Goal: Find specific page/section: Find specific page/section

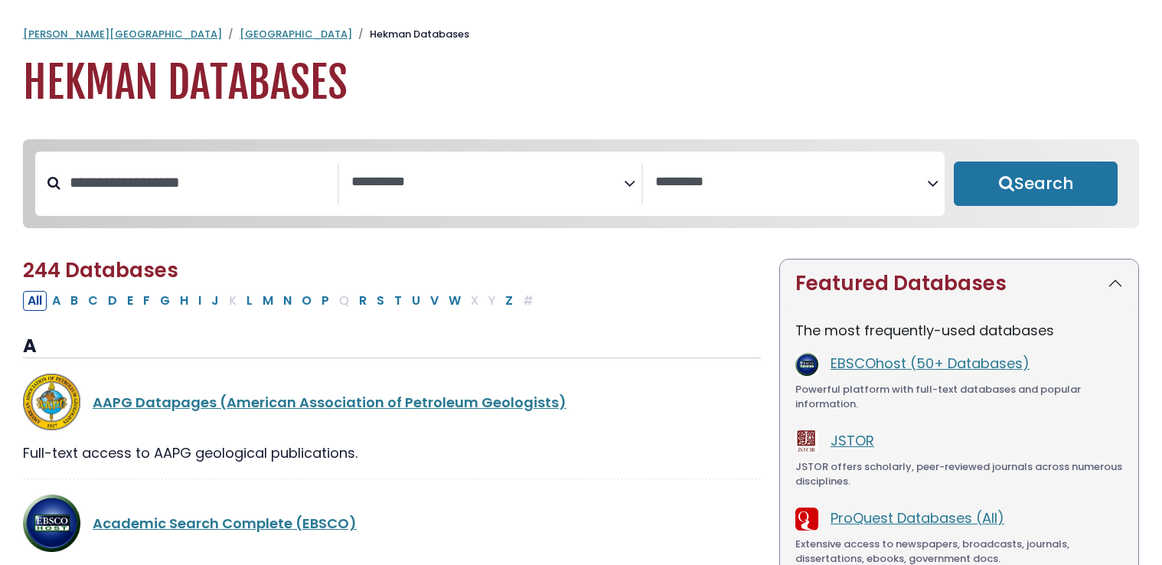
select select "Database Subject Filter"
select select "Database Vendors Filter"
click at [284, 302] on button "N" at bounding box center [288, 301] width 18 height 20
select select "Database Subject Filter"
select select "Database Vendors Filter"
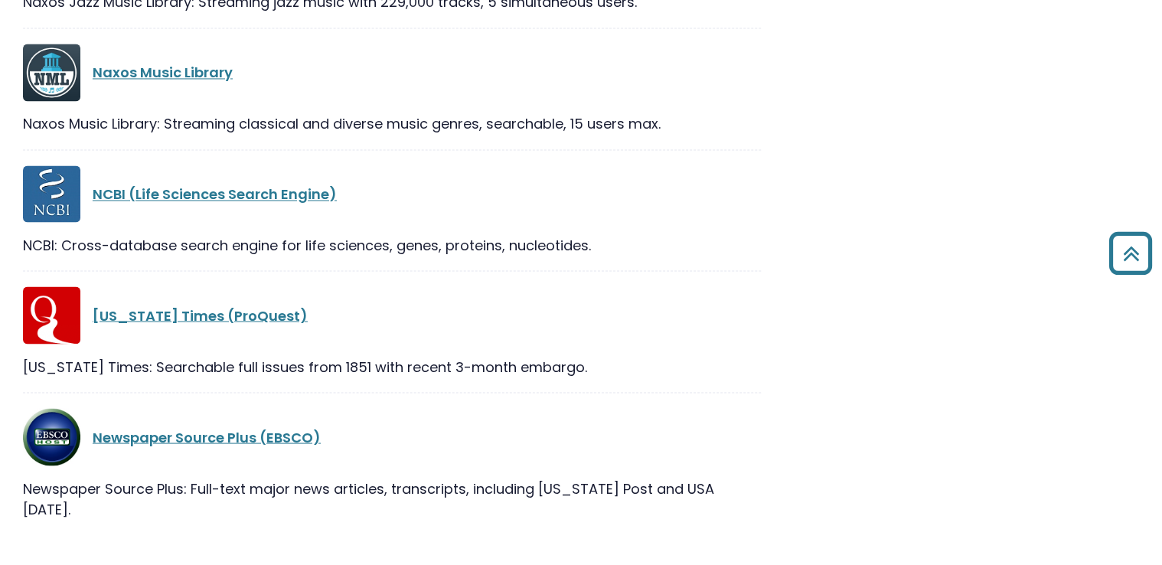
scroll to position [1273, 0]
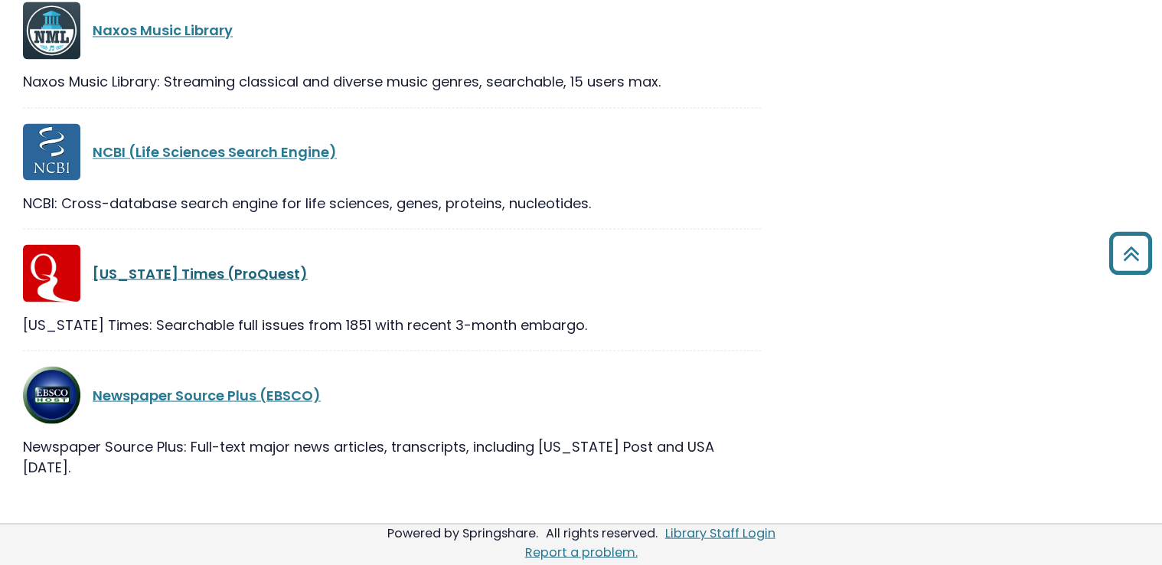
click at [193, 278] on link "New York Times (ProQuest)" at bounding box center [200, 272] width 215 height 19
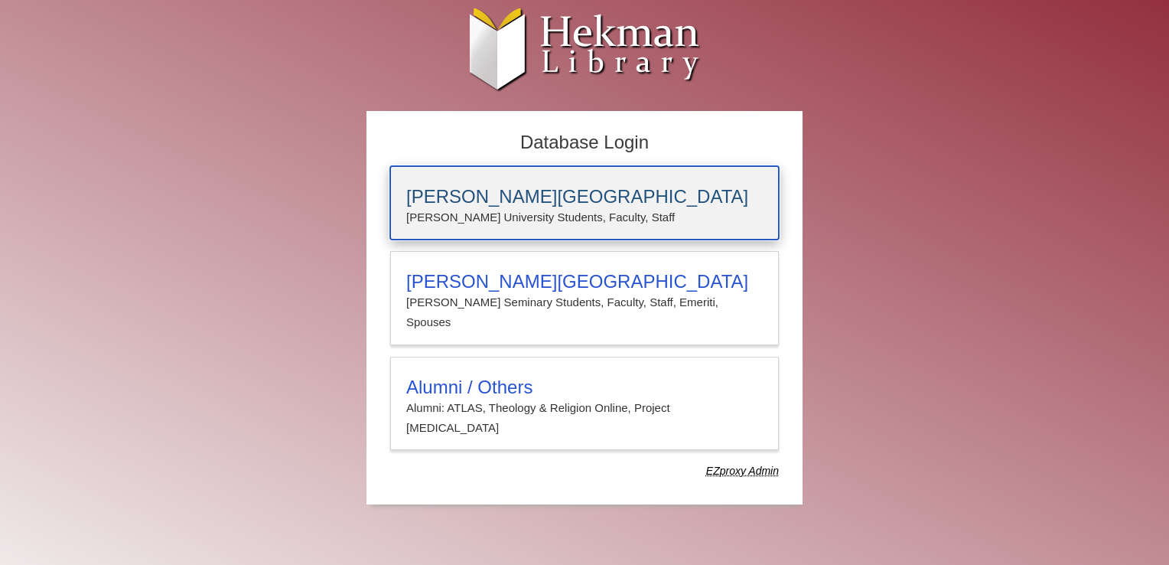
click at [517, 201] on h3 "[PERSON_NAME][GEOGRAPHIC_DATA]" at bounding box center [584, 196] width 357 height 21
